Goal: Transaction & Acquisition: Book appointment/travel/reservation

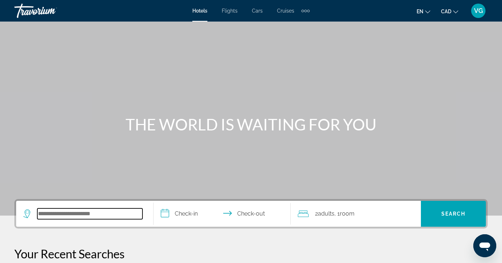
click at [143, 209] on input "Search widget" at bounding box center [89, 213] width 105 height 11
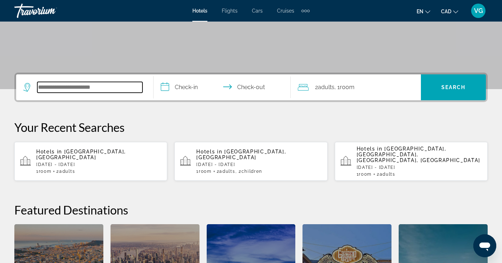
scroll to position [176, 0]
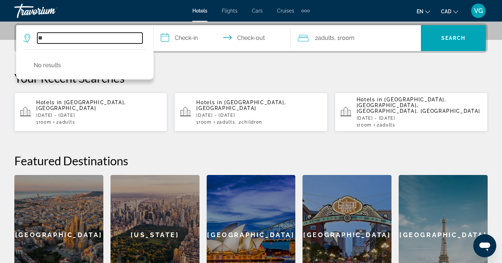
type input "*"
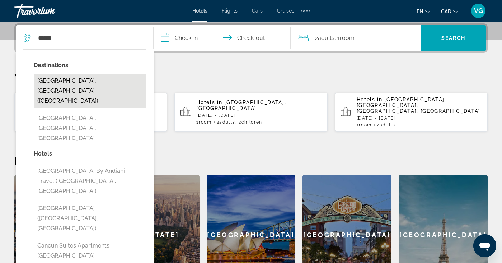
click at [75, 80] on button "[GEOGRAPHIC_DATA], [GEOGRAPHIC_DATA] ([GEOGRAPHIC_DATA])" at bounding box center [90, 91] width 113 height 34
type input "**********"
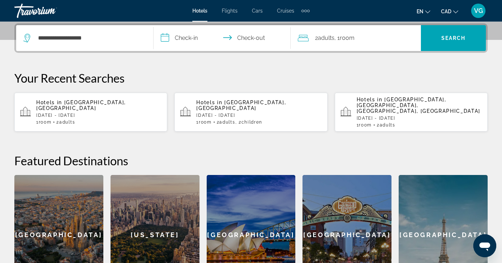
click at [221, 42] on input "**********" at bounding box center [224, 39] width 140 height 28
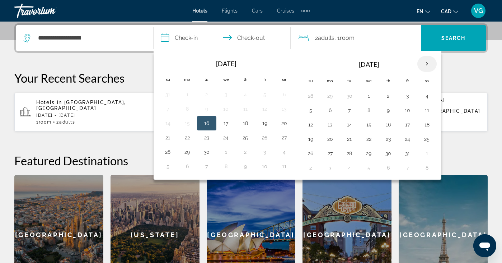
click at [437, 59] on th "Next month" at bounding box center [427, 64] width 19 height 16
click at [414, 127] on button "19" at bounding box center [407, 125] width 11 height 10
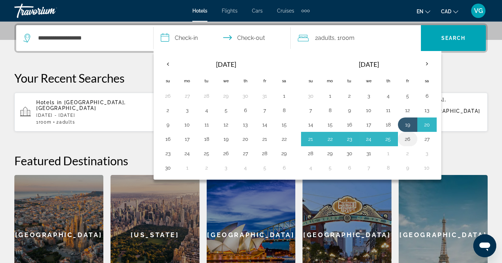
click at [414, 143] on button "26" at bounding box center [407, 139] width 11 height 10
type input "**********"
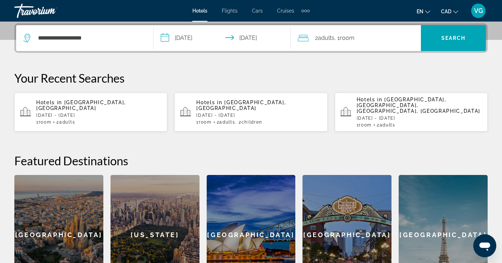
click at [336, 41] on div "2 Adult Adults , 1 Room rooms" at bounding box center [359, 38] width 123 height 10
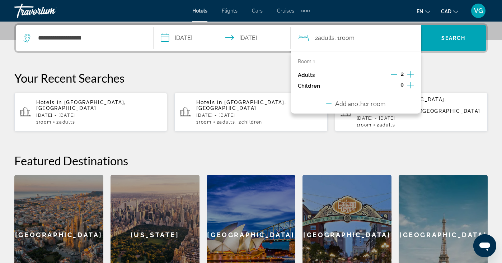
click at [414, 82] on icon "Increment children" at bounding box center [411, 85] width 6 height 9
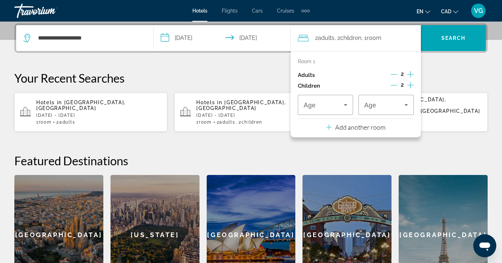
click at [414, 82] on icon "Increment children" at bounding box center [411, 85] width 6 height 9
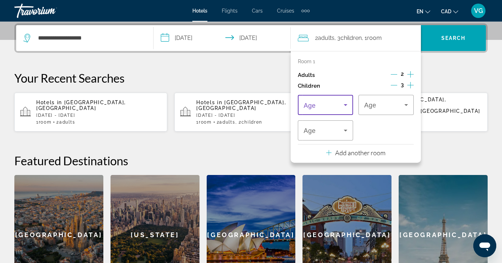
click at [350, 105] on icon "Travelers: 2 adults, 3 children" at bounding box center [345, 105] width 9 height 9
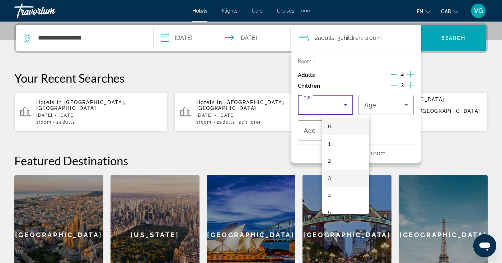
scroll to position [36, 0]
click at [339, 171] on mat-option "5" at bounding box center [345, 176] width 47 height 17
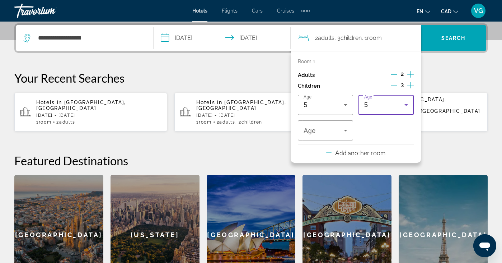
click at [395, 104] on div "5" at bounding box center [384, 105] width 40 height 9
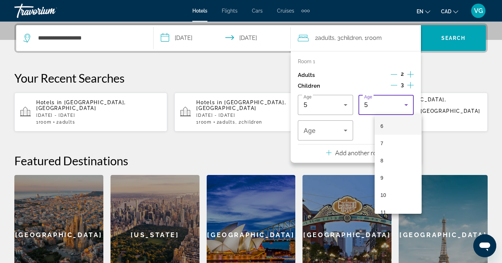
scroll to position [115, 0]
click at [392, 178] on mat-option "10" at bounding box center [398, 183] width 47 height 17
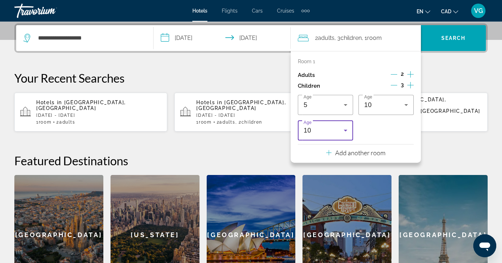
click at [344, 127] on div "10" at bounding box center [324, 130] width 40 height 9
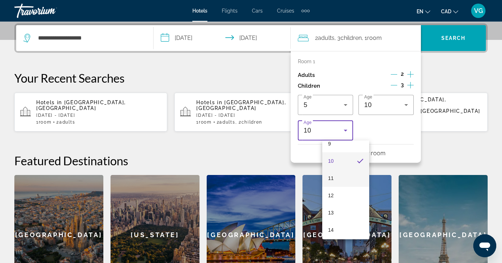
scroll to position [166, 0]
click at [340, 205] on mat-option "13" at bounding box center [345, 210] width 47 height 17
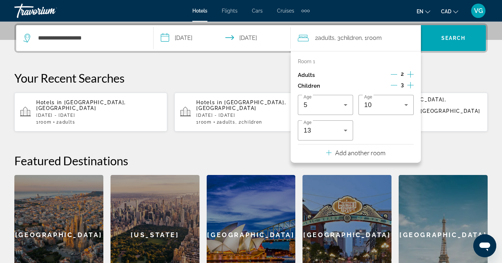
click at [382, 42] on span ", 1 Room rooms" at bounding box center [372, 38] width 20 height 10
click at [452, 37] on span "Search" at bounding box center [454, 38] width 24 height 6
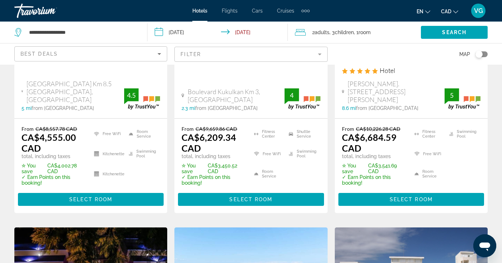
scroll to position [144, 0]
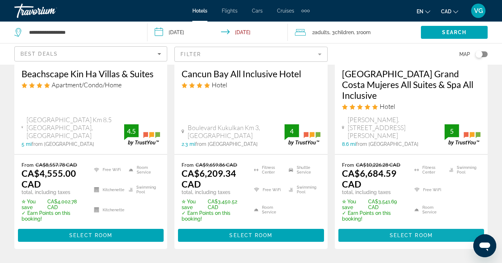
click at [408, 232] on span "Select Room" at bounding box center [411, 235] width 43 height 6
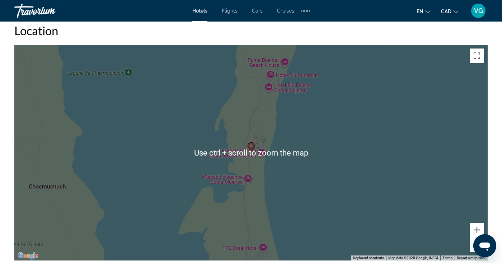
scroll to position [826, 0]
